Goal: Task Accomplishment & Management: Use online tool/utility

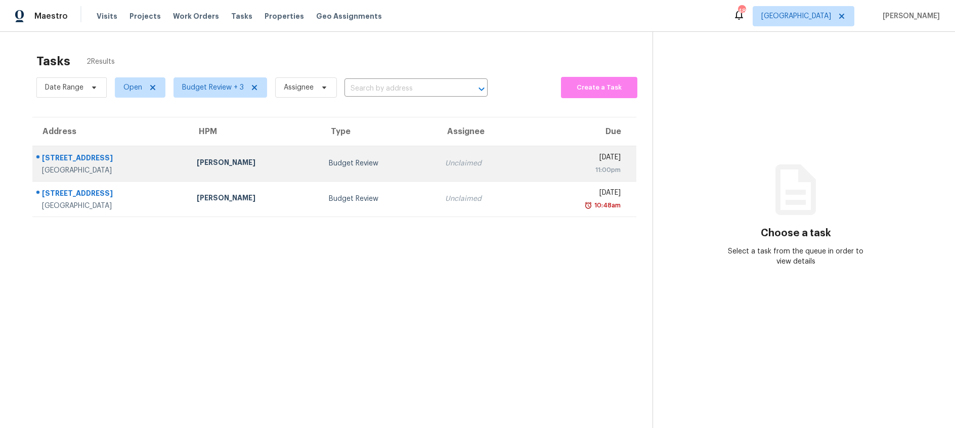
click at [373, 167] on div "Budget Review" at bounding box center [379, 163] width 100 height 10
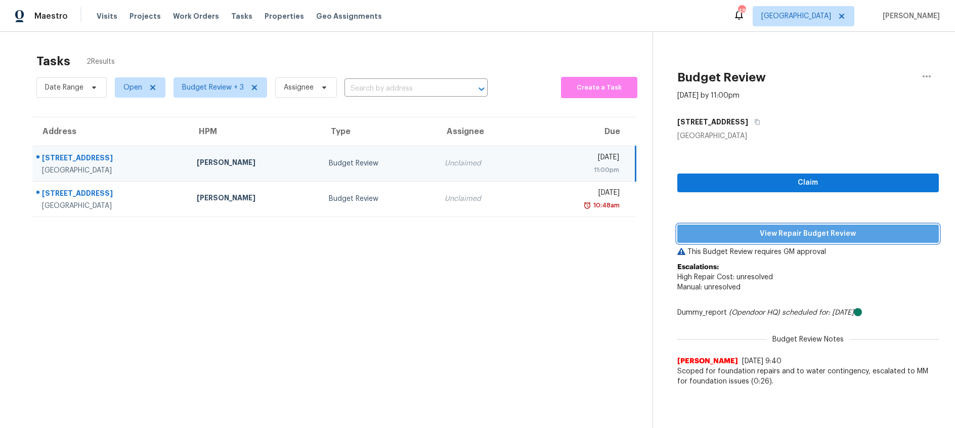
click at [772, 230] on span "View Repair Budget Review" at bounding box center [807, 234] width 245 height 13
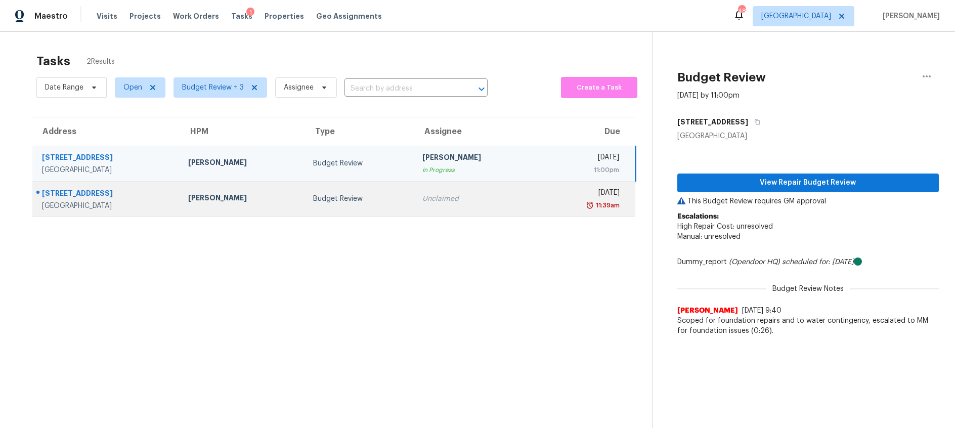
click at [399, 195] on div "Budget Review" at bounding box center [360, 199] width 94 height 10
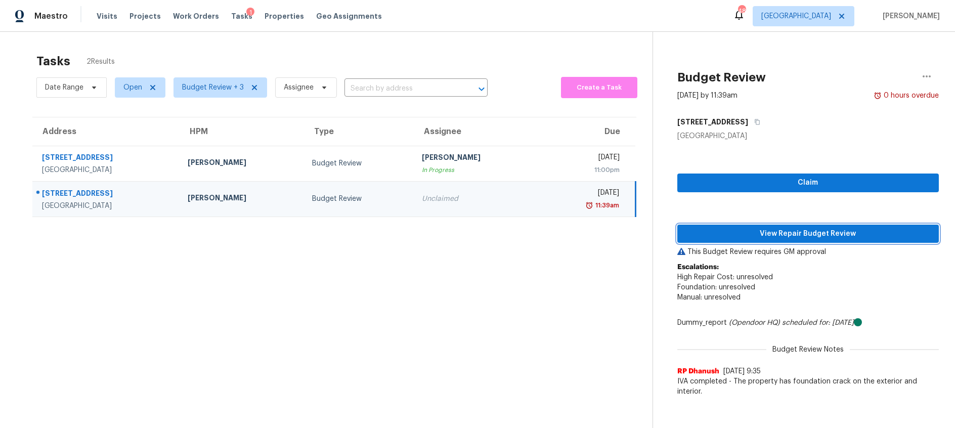
click at [728, 235] on span "View Repair Budget Review" at bounding box center [807, 234] width 245 height 13
